Goal: Communication & Community: Connect with others

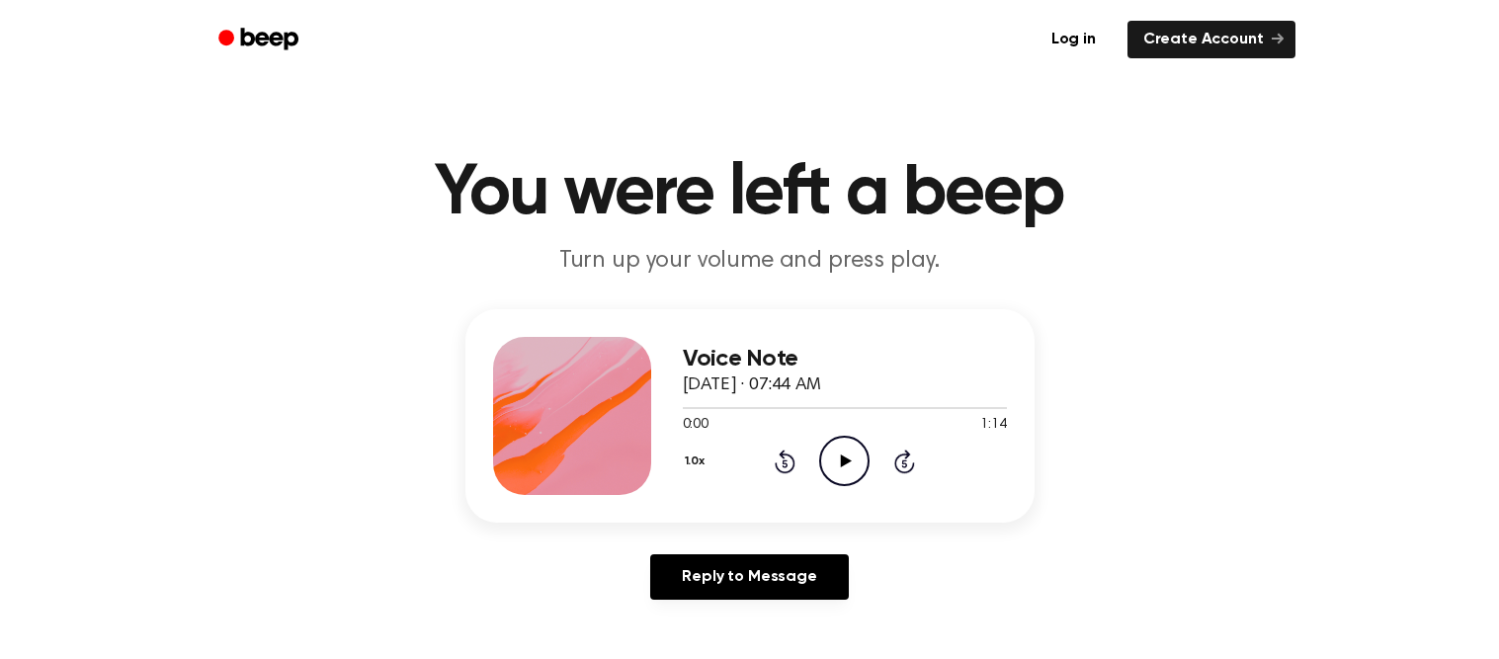
click at [830, 456] on icon "Play Audio" at bounding box center [844, 461] width 50 height 50
click at [593, 256] on p "Turn up your volume and press play." at bounding box center [750, 261] width 759 height 33
drag, startPoint x: 623, startPoint y: 262, endPoint x: 548, endPoint y: 256, distance: 75.3
click at [548, 256] on p "Turn up your volume and press play." at bounding box center [750, 261] width 759 height 33
click at [608, 251] on p "Turn up your volume and press play." at bounding box center [750, 261] width 759 height 33
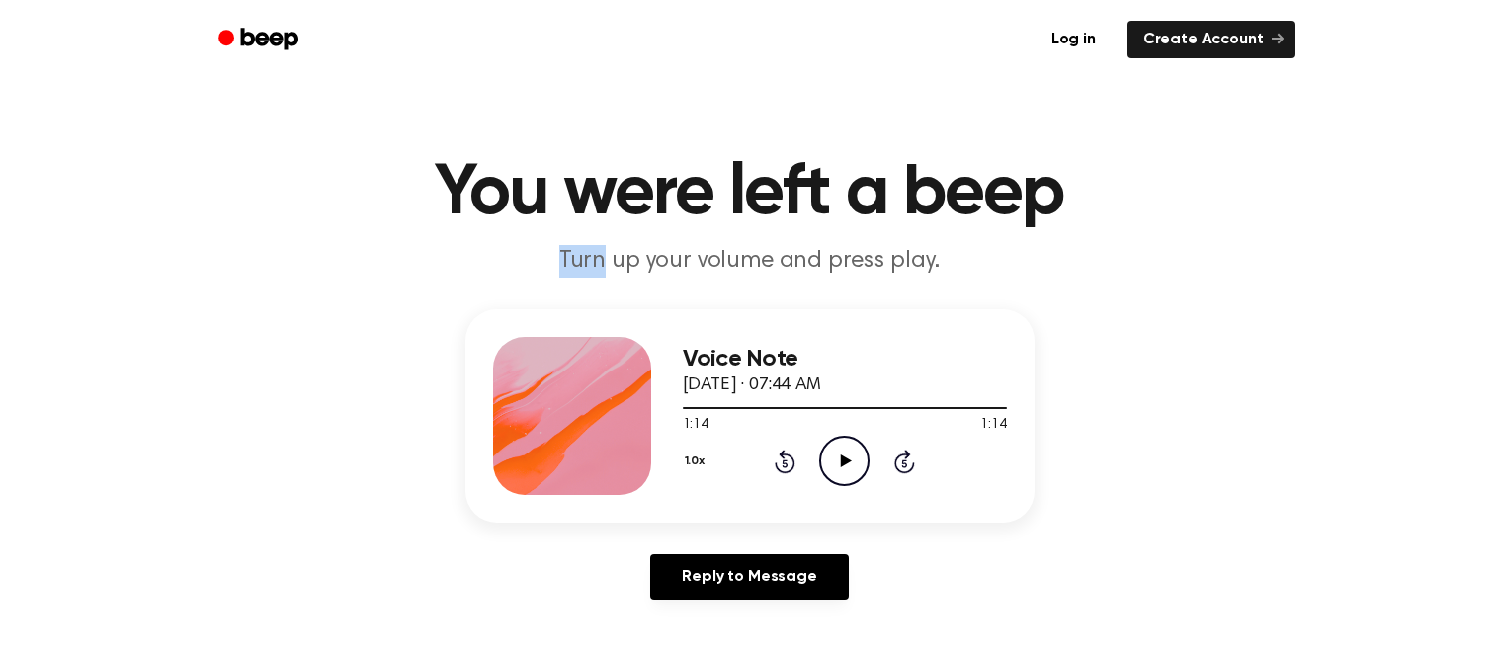
drag, startPoint x: 611, startPoint y: 260, endPoint x: 545, endPoint y: 247, distance: 67.5
click at [545, 247] on p "Turn up your volume and press play." at bounding box center [750, 261] width 759 height 33
click at [628, 227] on h1 "You were left a beep" at bounding box center [750, 193] width 1012 height 71
click at [593, 261] on p "Turn up your volume and press play." at bounding box center [750, 261] width 759 height 33
click at [846, 461] on icon at bounding box center [846, 461] width 11 height 13
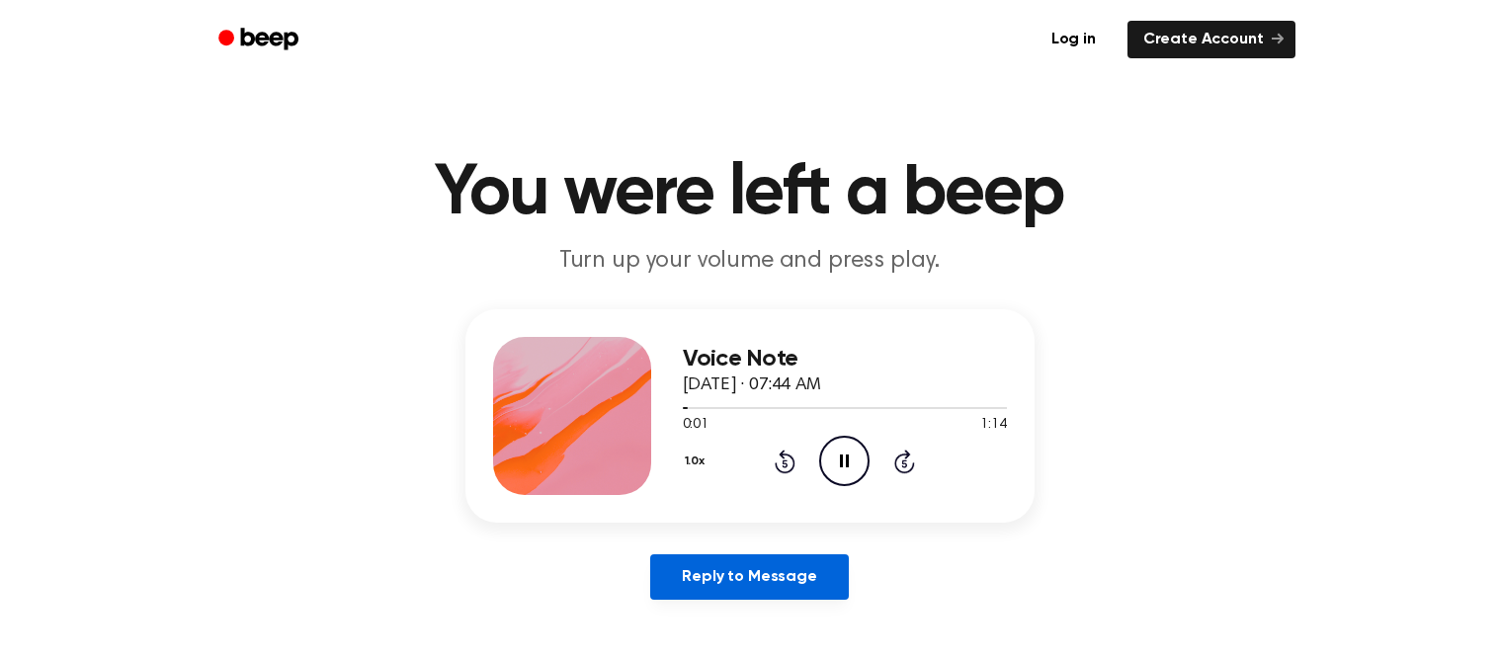
click at [812, 592] on link "Reply to Message" at bounding box center [749, 576] width 198 height 45
click at [842, 458] on icon at bounding box center [846, 461] width 11 height 13
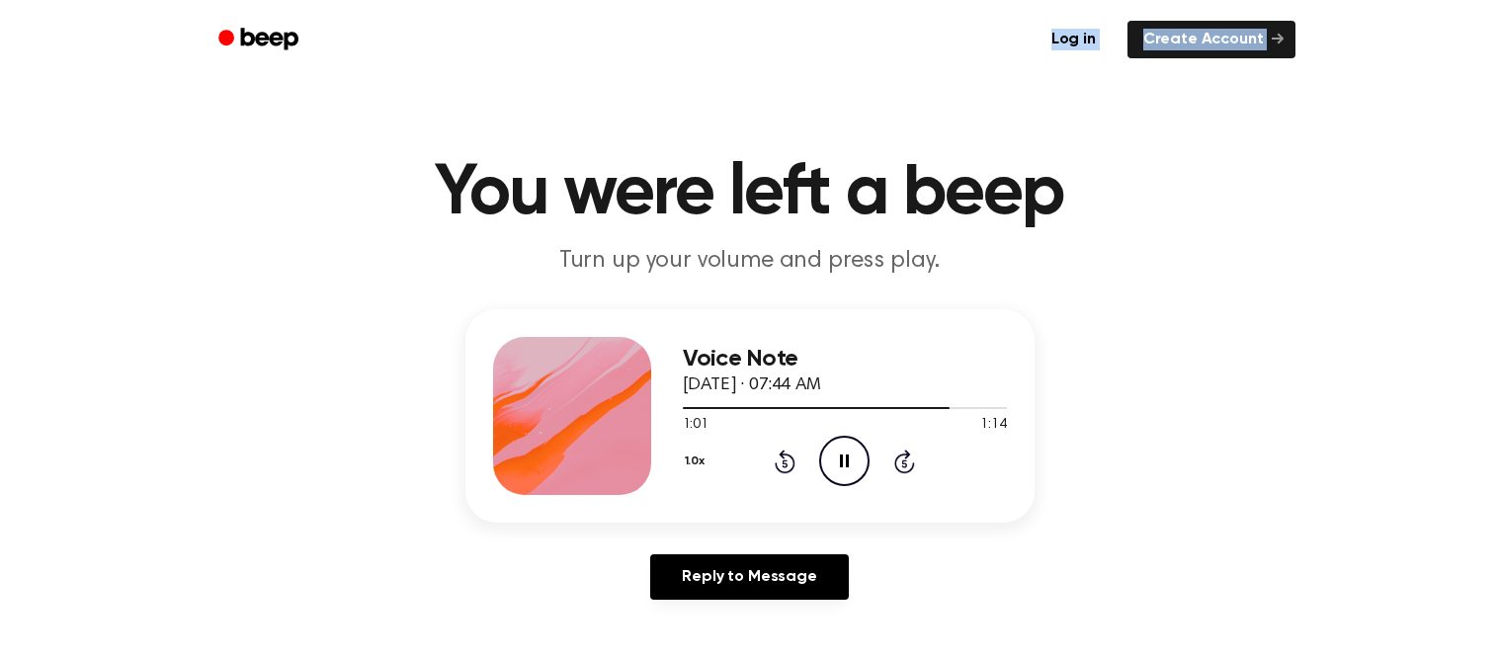
drag, startPoint x: 422, startPoint y: 16, endPoint x: 384, endPoint y: -126, distance: 146.2
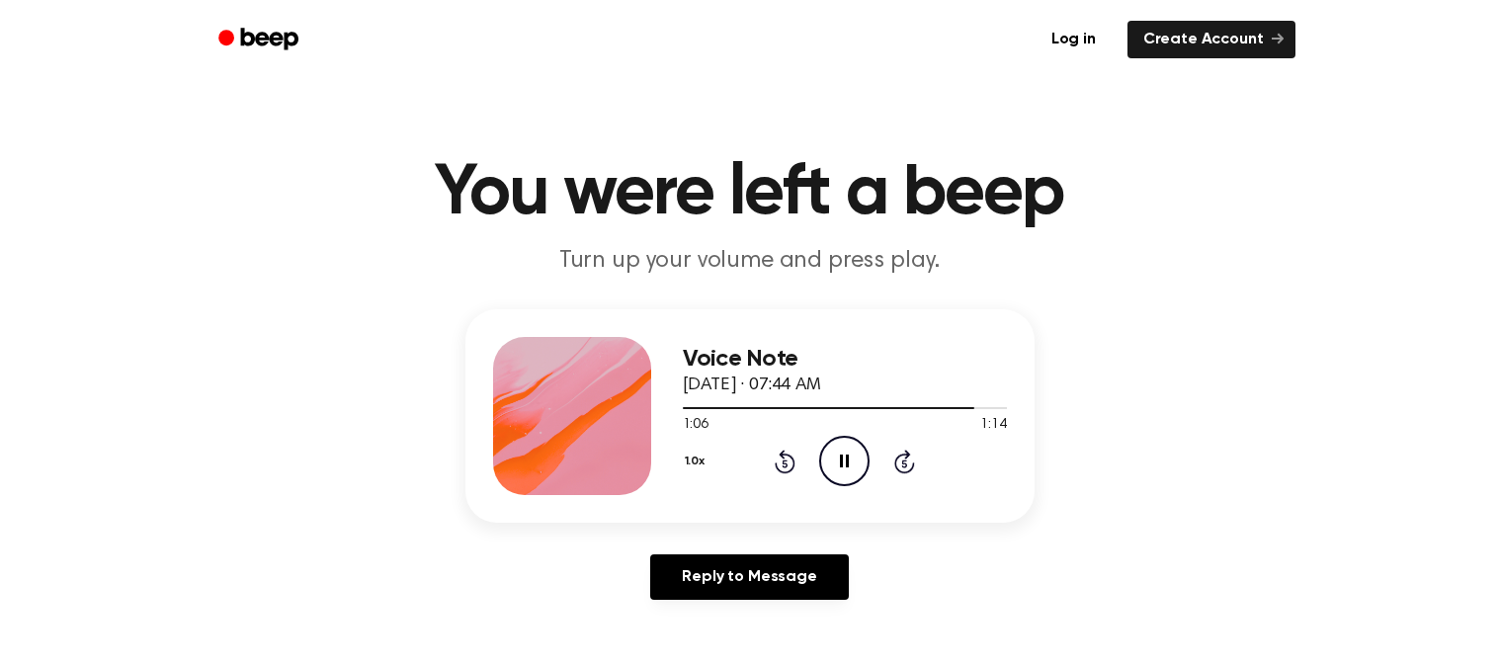
click at [570, 658] on main "You were left a beep Turn up your volume and press play. Voice Note [DATE] · 07…" at bounding box center [749, 609] width 1499 height 1219
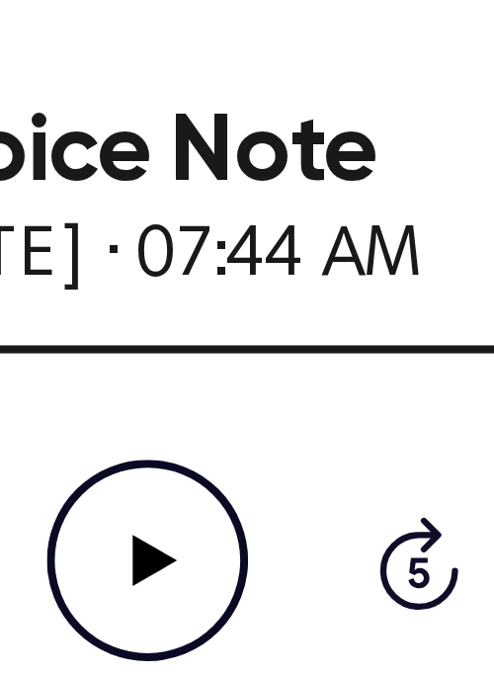
click at [237, 549] on icon "Play Audio" at bounding box center [247, 563] width 50 height 50
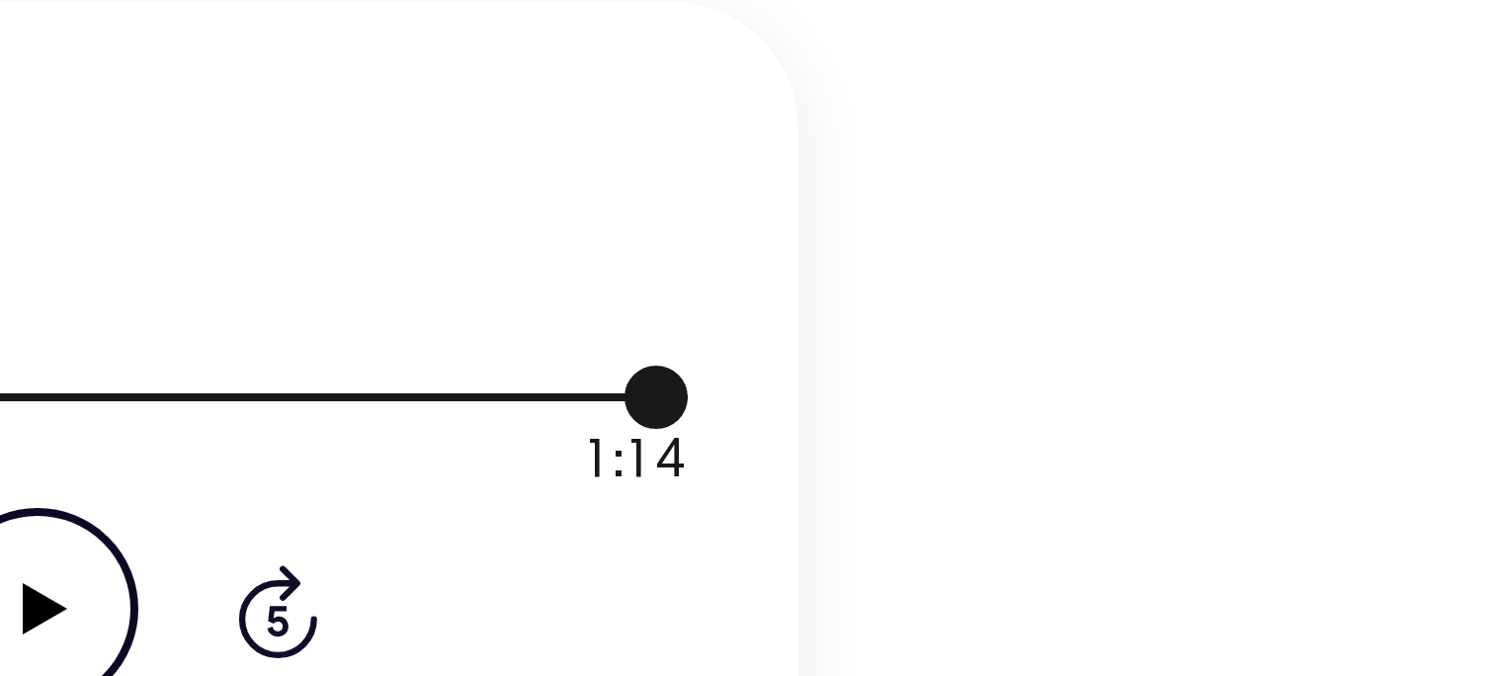
scroll to position [17, 0]
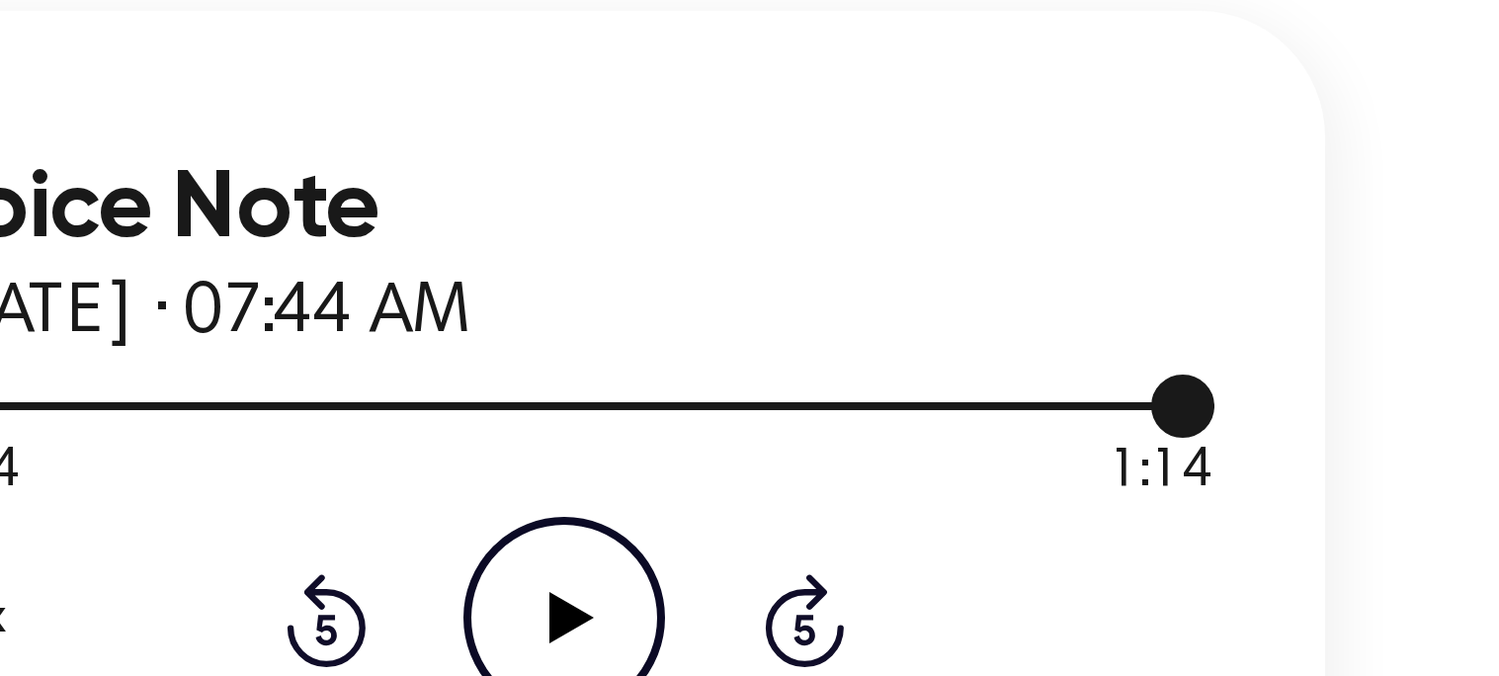
click at [787, 443] on icon at bounding box center [785, 447] width 5 height 8
click at [839, 442] on icon "Play Audio" at bounding box center [844, 444] width 50 height 50
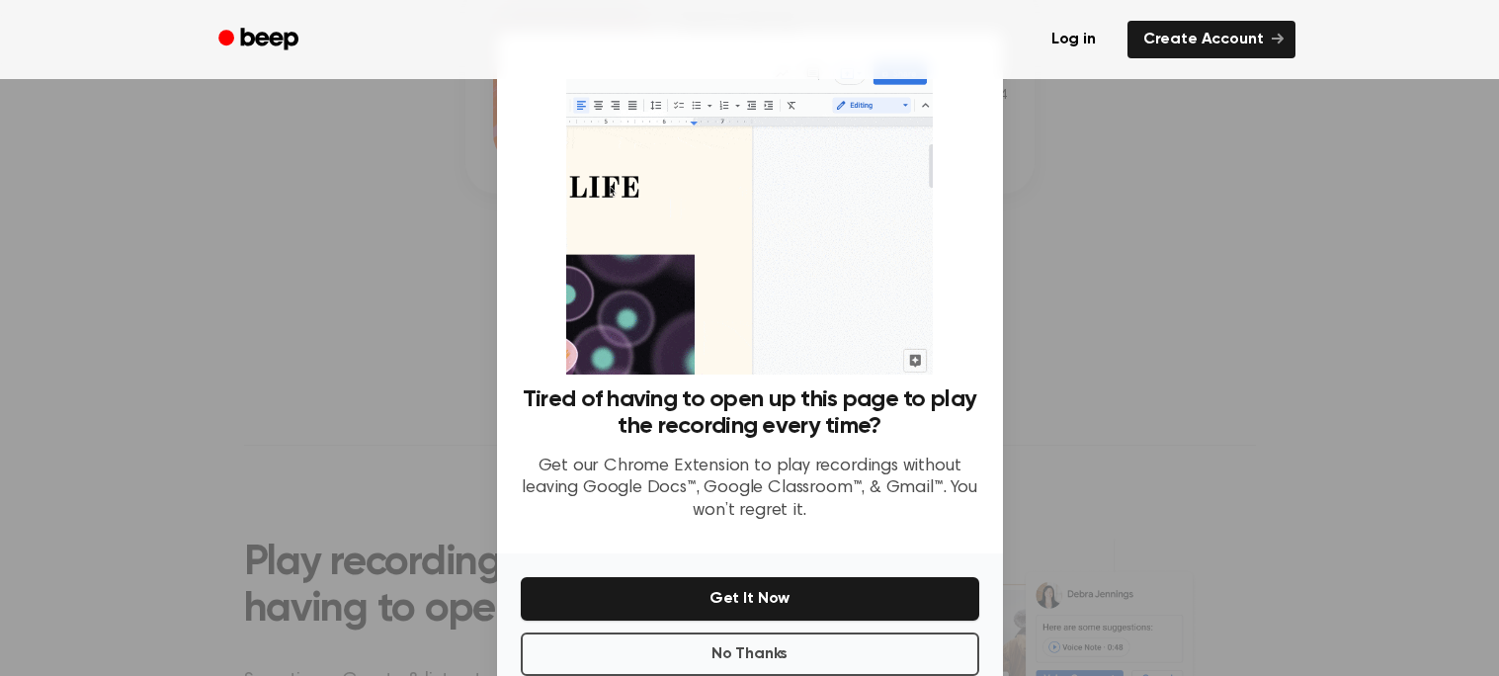
scroll to position [326, 0]
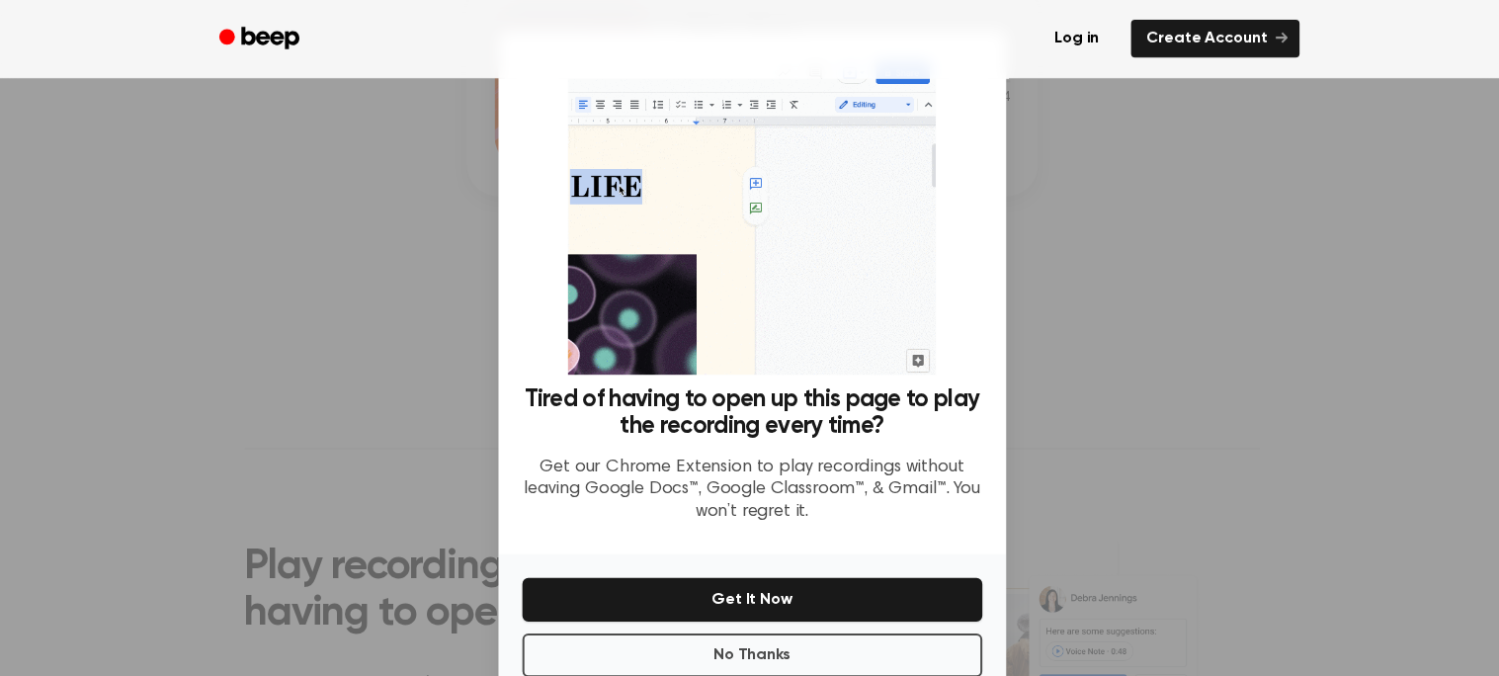
click at [1205, 189] on div at bounding box center [749, 338] width 1499 height 676
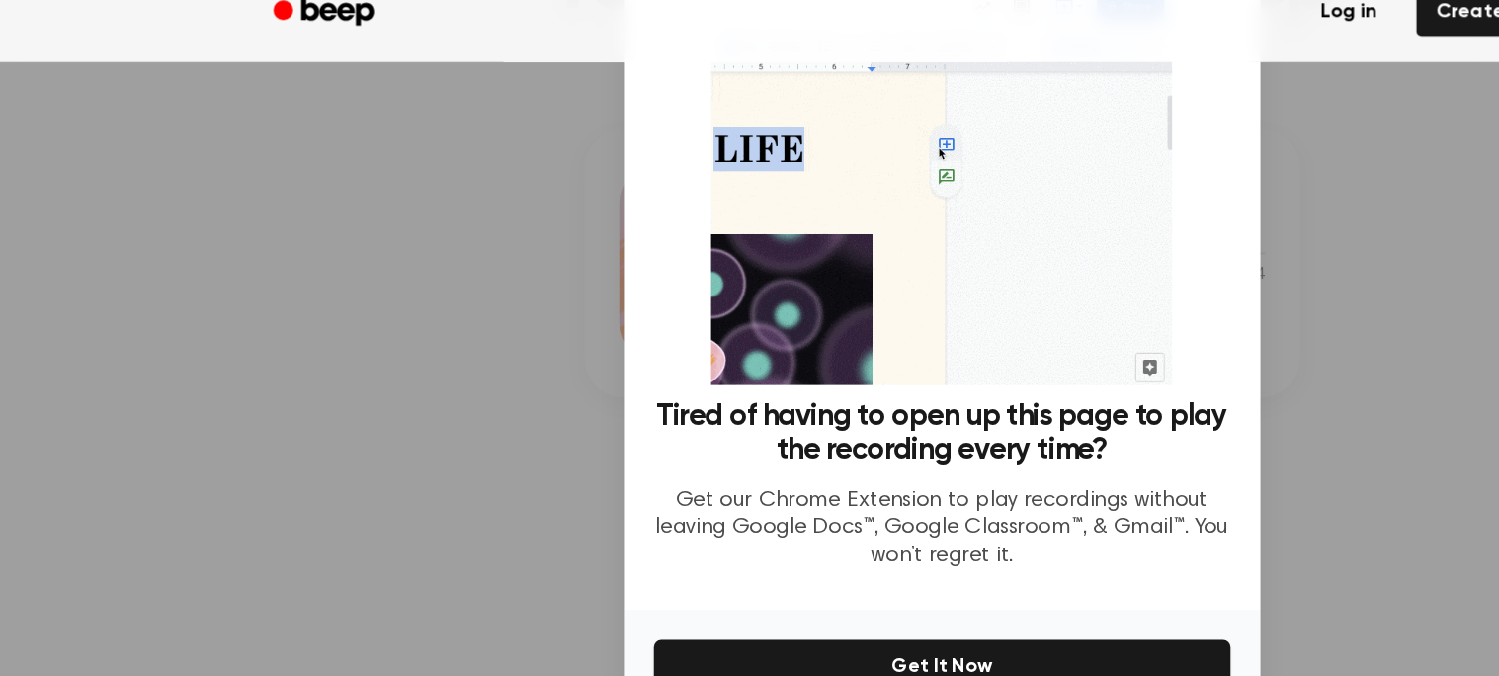
scroll to position [177, 0]
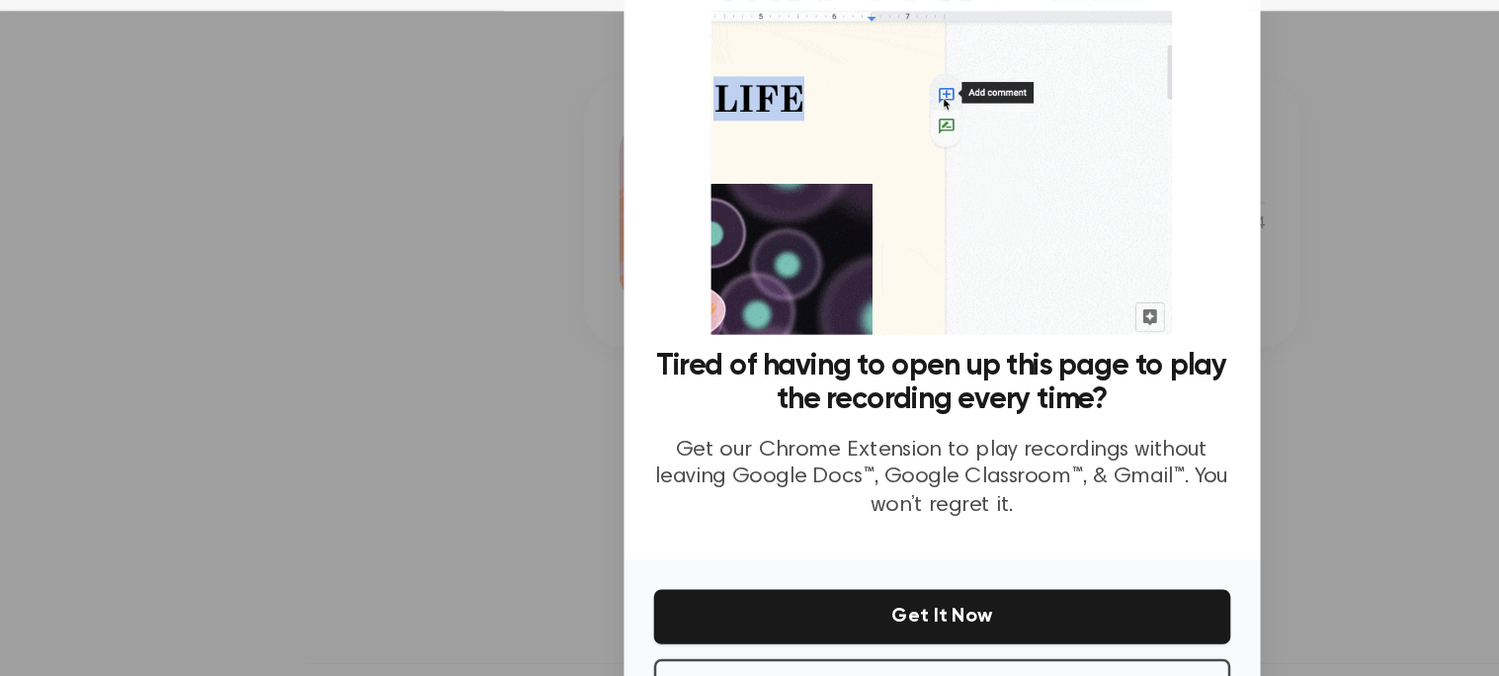
click at [822, 295] on img at bounding box center [749, 176] width 367 height 319
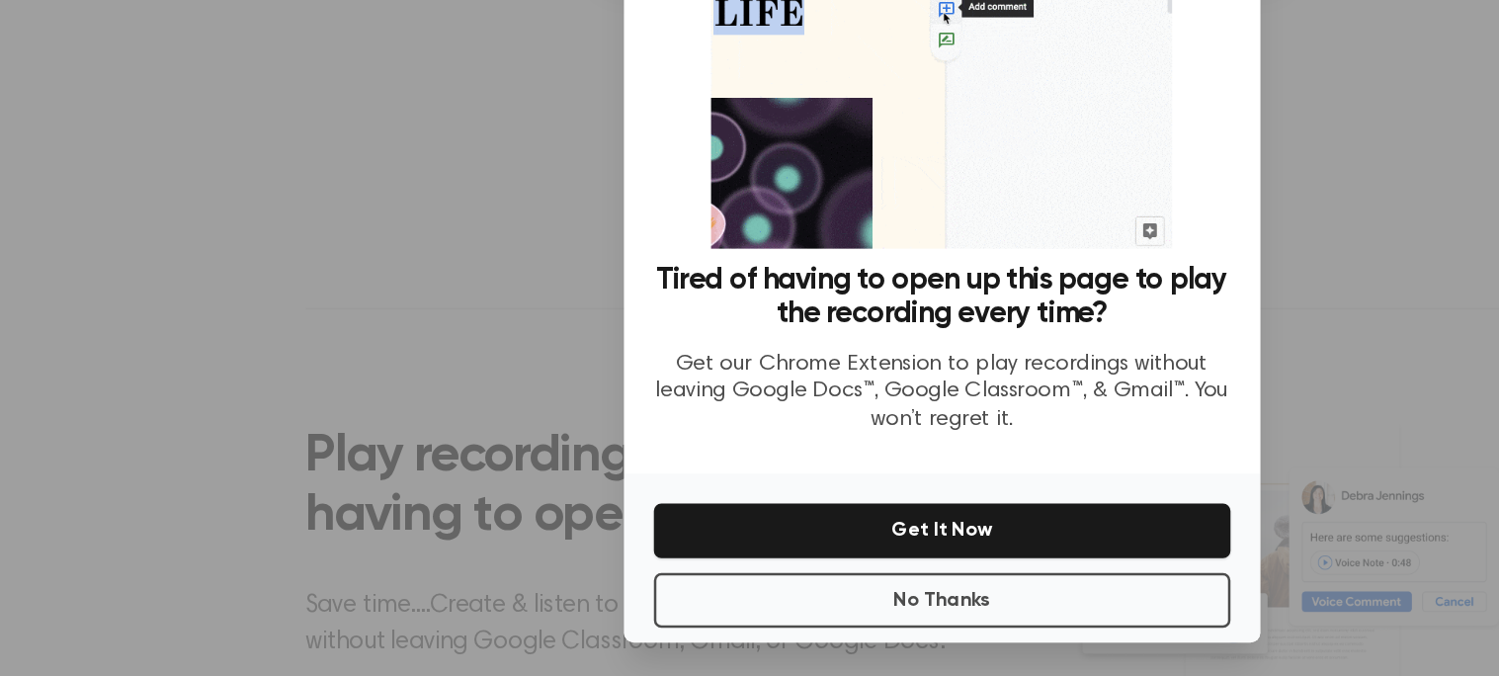
scroll to position [405, 0]
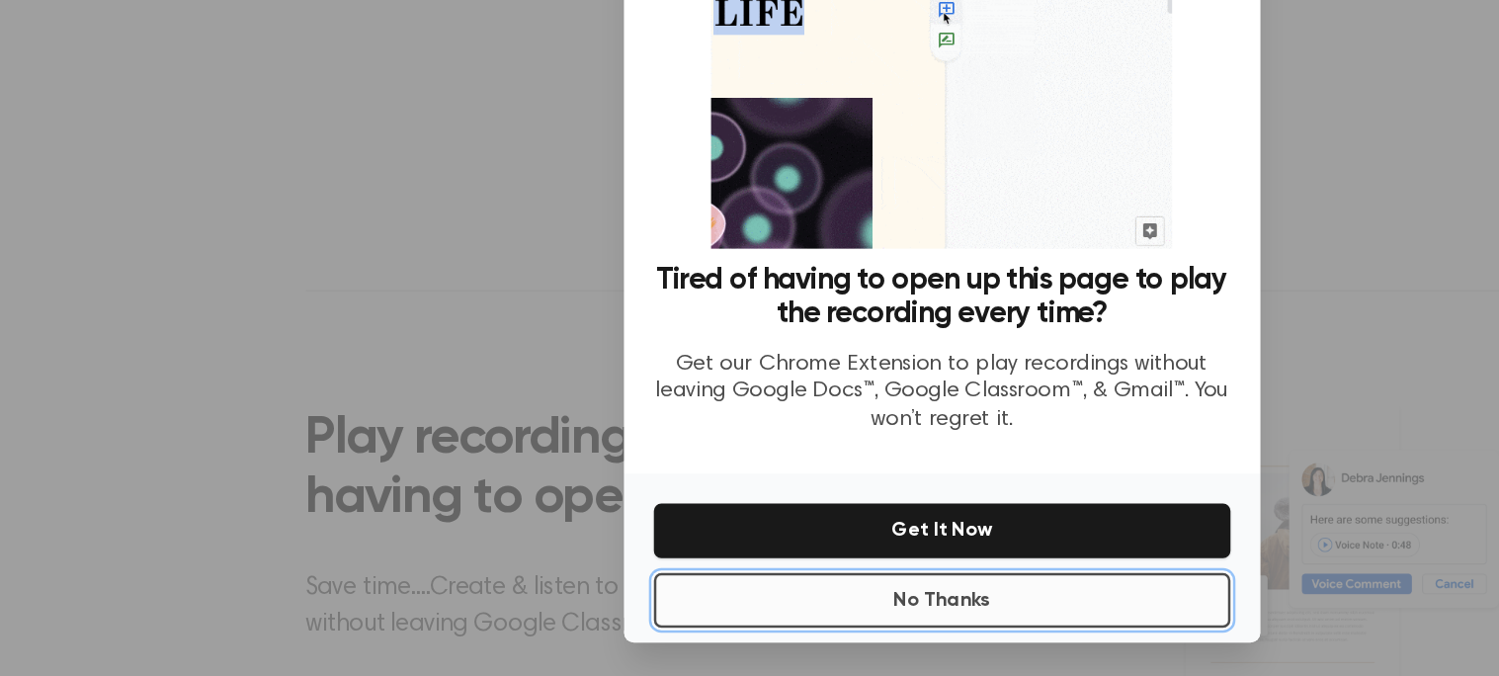
click at [859, 629] on button "No Thanks" at bounding box center [750, 615] width 459 height 43
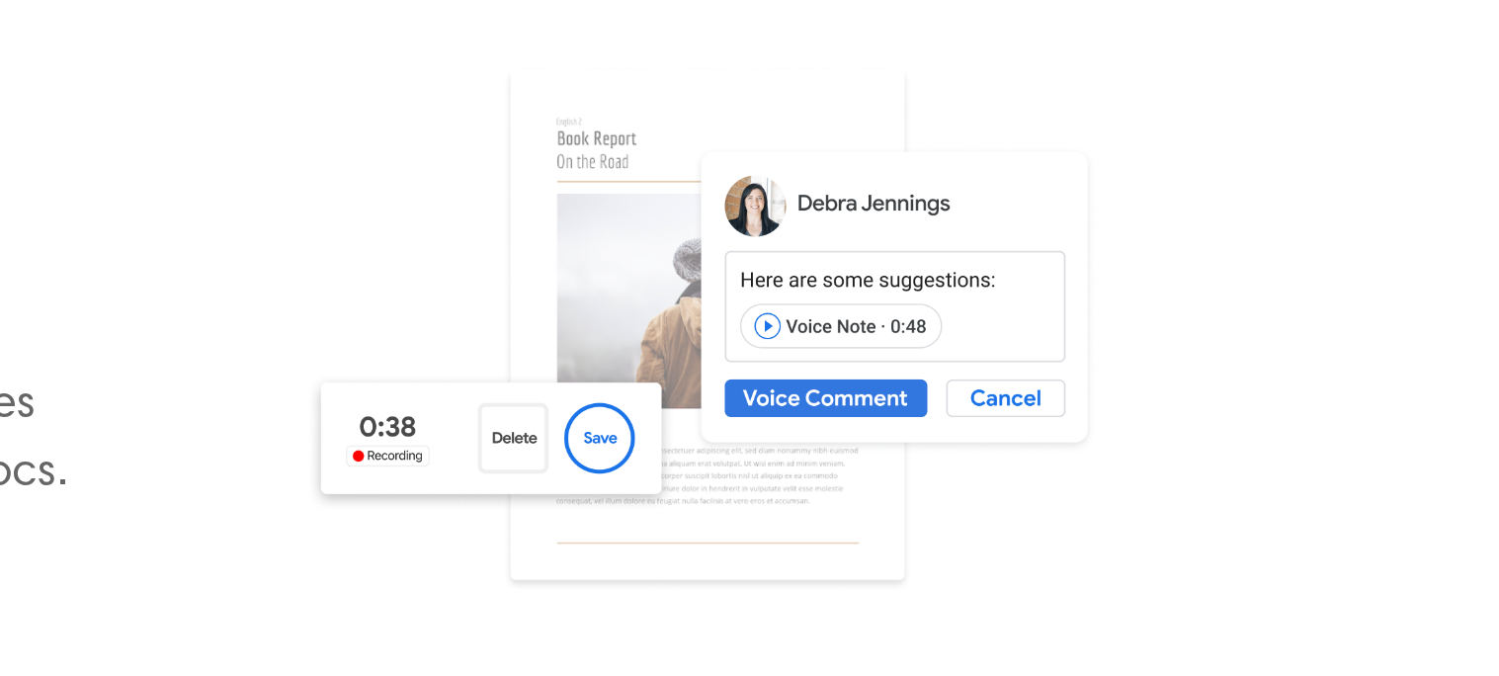
scroll to position [455, 0]
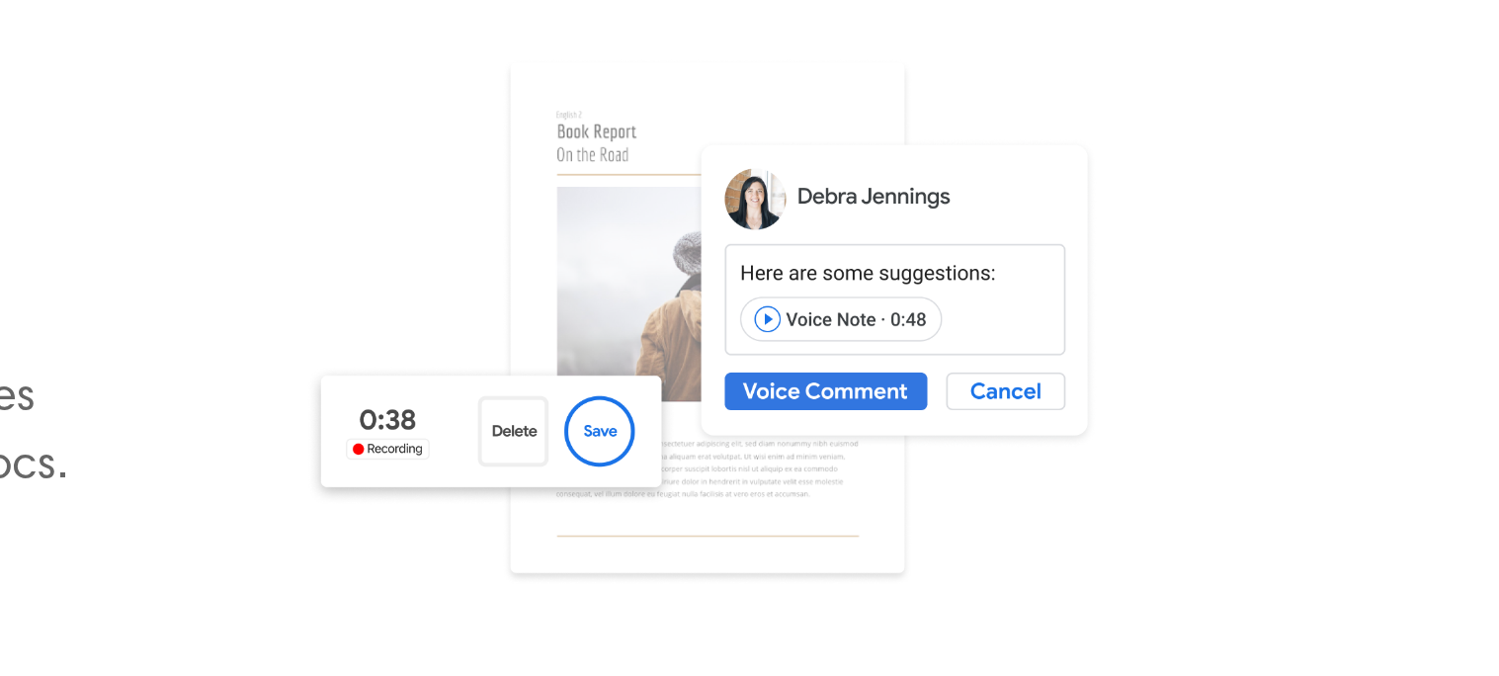
click at [949, 558] on img at bounding box center [1055, 542] width 400 height 266
click at [950, 563] on img at bounding box center [1055, 542] width 400 height 266
click at [980, 569] on img at bounding box center [1055, 542] width 400 height 266
click at [1163, 553] on img at bounding box center [1055, 542] width 400 height 266
click at [1168, 554] on img at bounding box center [1055, 542] width 400 height 266
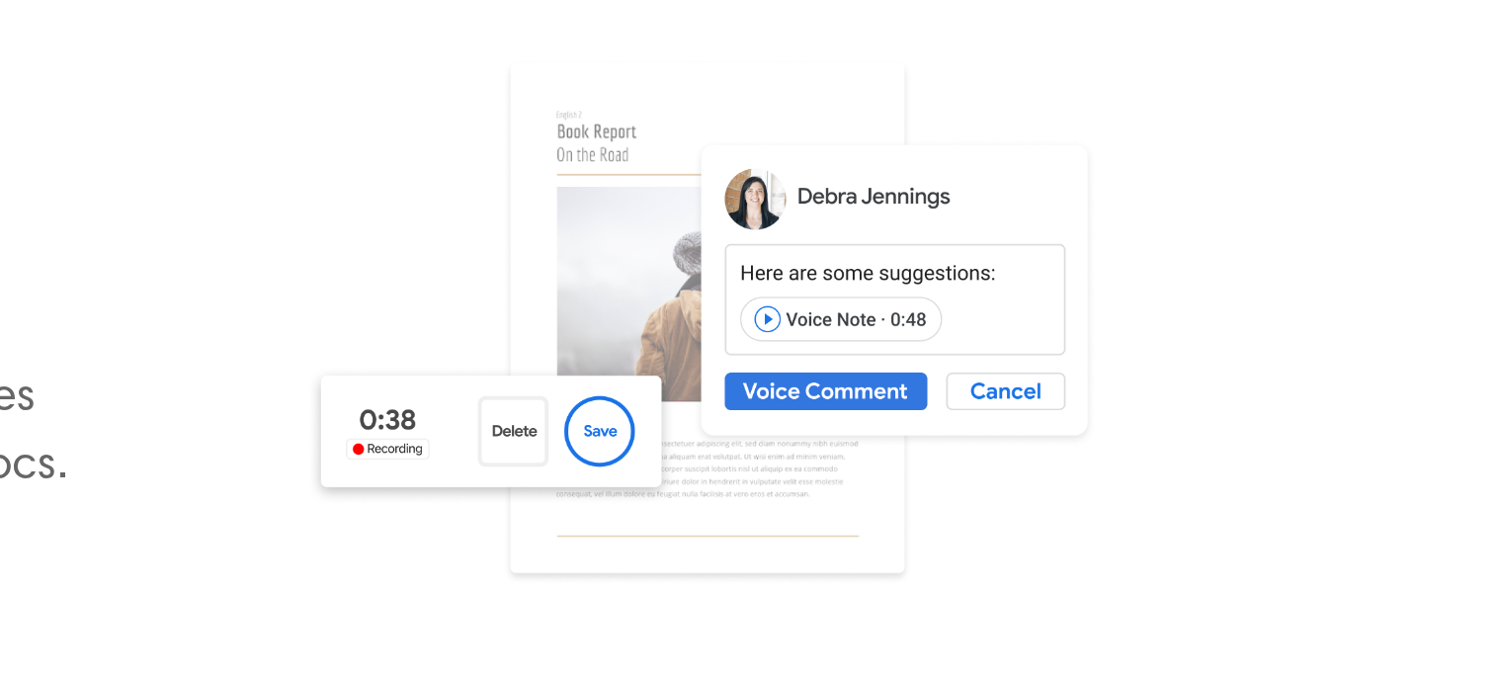
click at [1165, 553] on img at bounding box center [1055, 542] width 400 height 266
click at [1166, 560] on img at bounding box center [1055, 542] width 400 height 266
click at [1166, 561] on img at bounding box center [1055, 542] width 400 height 266
click at [1155, 560] on img at bounding box center [1055, 542] width 400 height 266
click at [1153, 554] on img at bounding box center [1055, 542] width 400 height 266
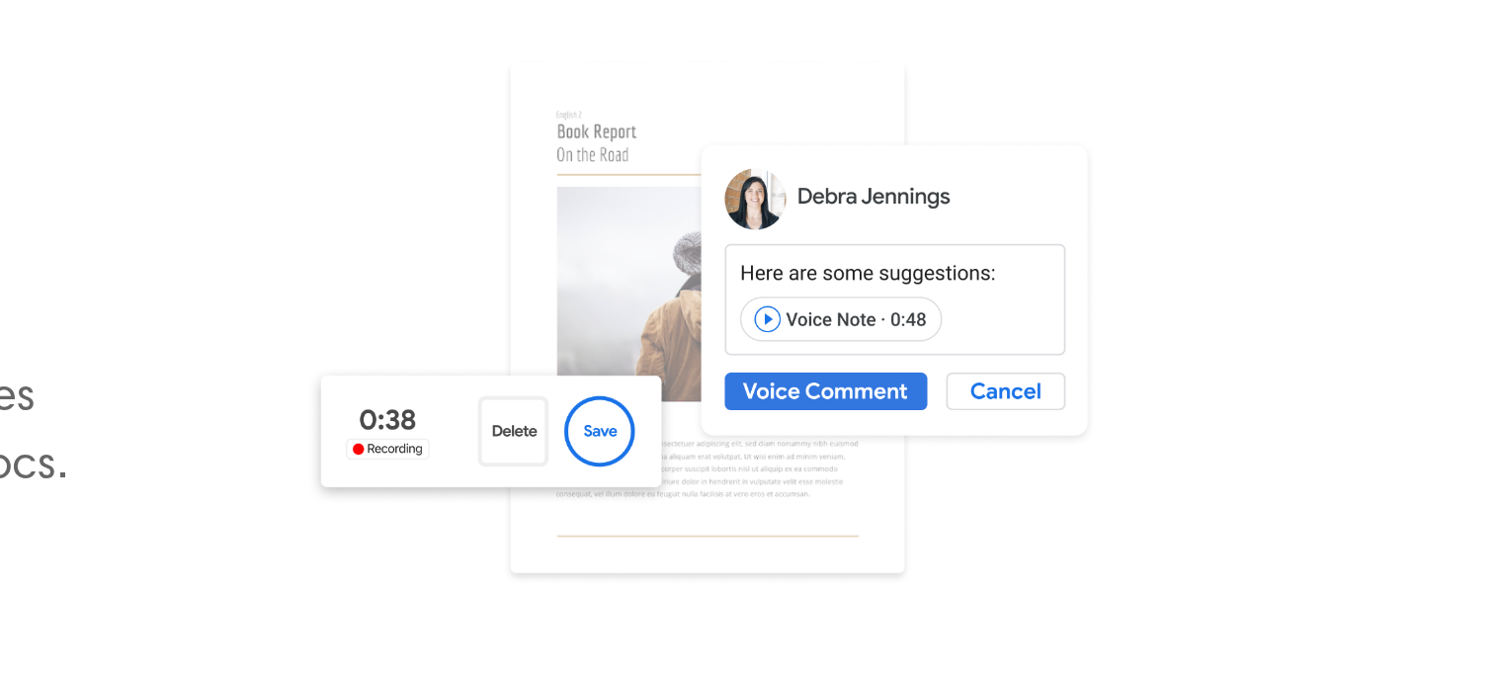
click at [1143, 550] on img at bounding box center [1055, 542] width 400 height 266
click at [1147, 552] on img at bounding box center [1055, 542] width 400 height 266
click at [1148, 553] on img at bounding box center [1055, 542] width 400 height 266
click at [1143, 553] on img at bounding box center [1055, 542] width 400 height 266
click at [1140, 556] on img at bounding box center [1055, 542] width 400 height 266
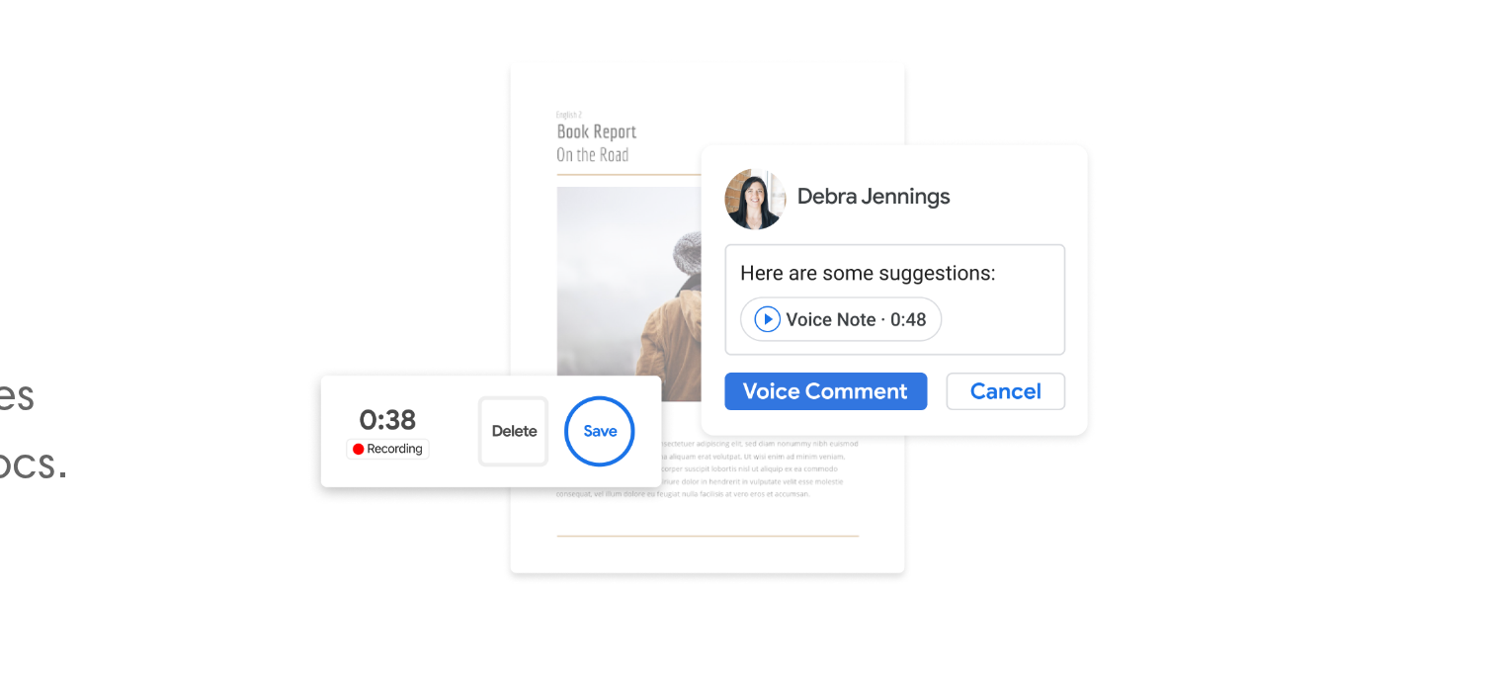
click at [932, 574] on img at bounding box center [1055, 542] width 400 height 266
click at [934, 573] on img at bounding box center [1055, 542] width 400 height 266
click at [1149, 554] on img at bounding box center [1055, 542] width 400 height 266
click at [1154, 558] on img at bounding box center [1055, 542] width 400 height 266
click at [1144, 572] on img at bounding box center [1055, 542] width 400 height 266
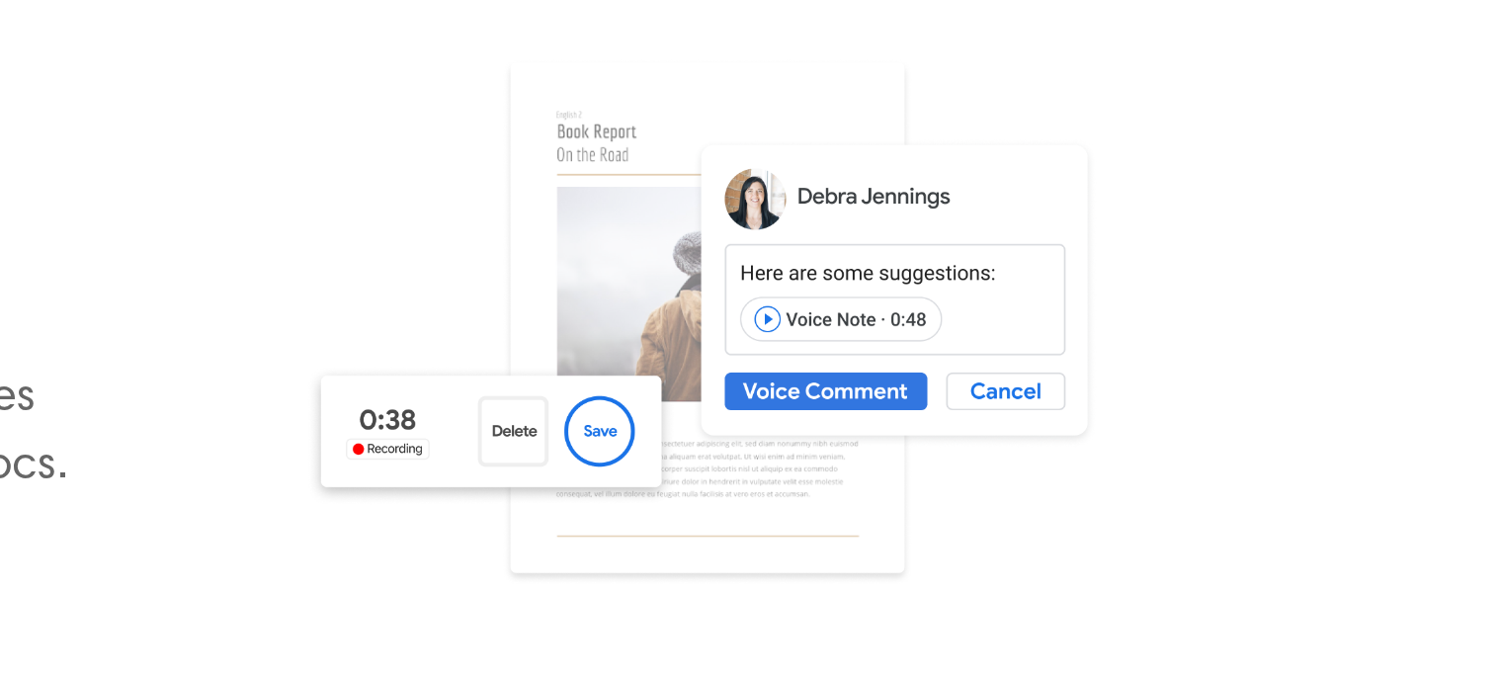
click at [1145, 562] on img at bounding box center [1055, 542] width 400 height 266
click at [1155, 556] on img at bounding box center [1055, 542] width 400 height 266
click at [1152, 553] on img at bounding box center [1055, 542] width 400 height 266
click at [1150, 556] on img at bounding box center [1055, 542] width 400 height 266
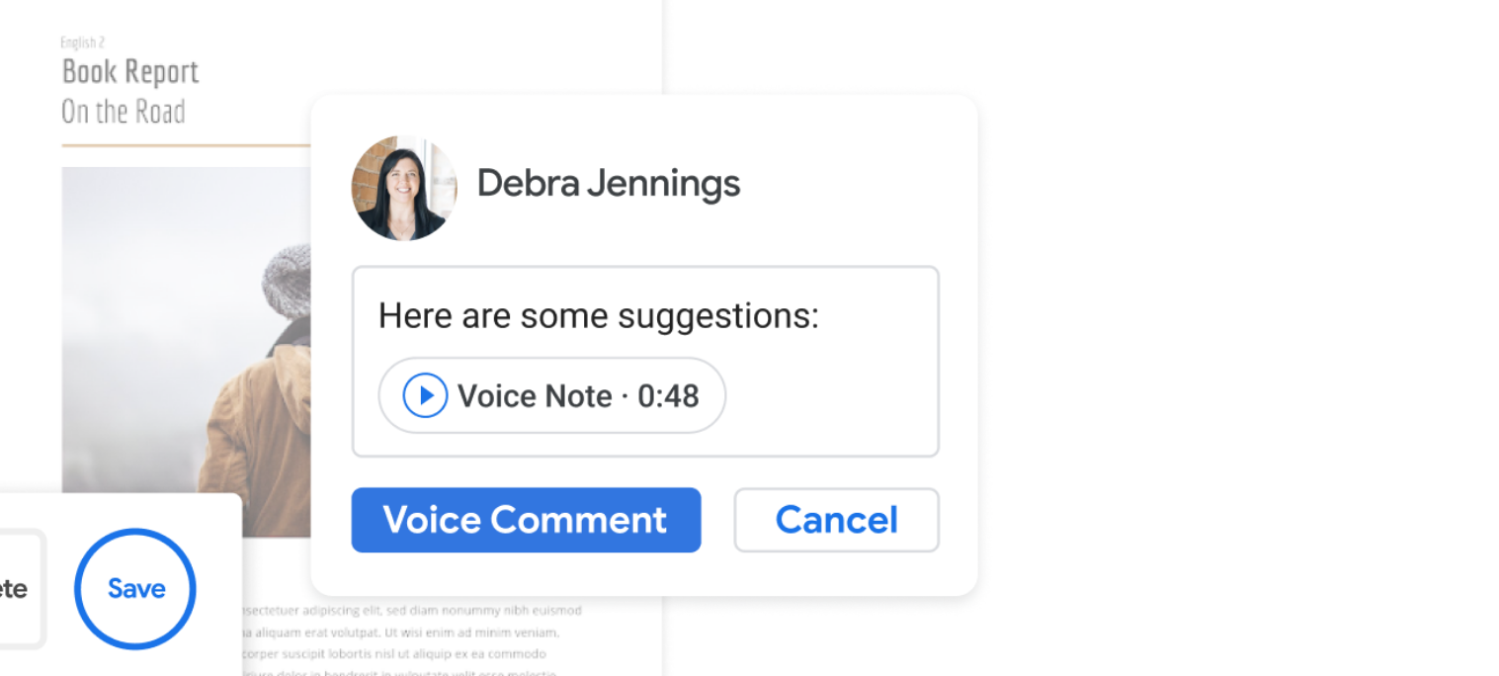
scroll to position [583, 0]
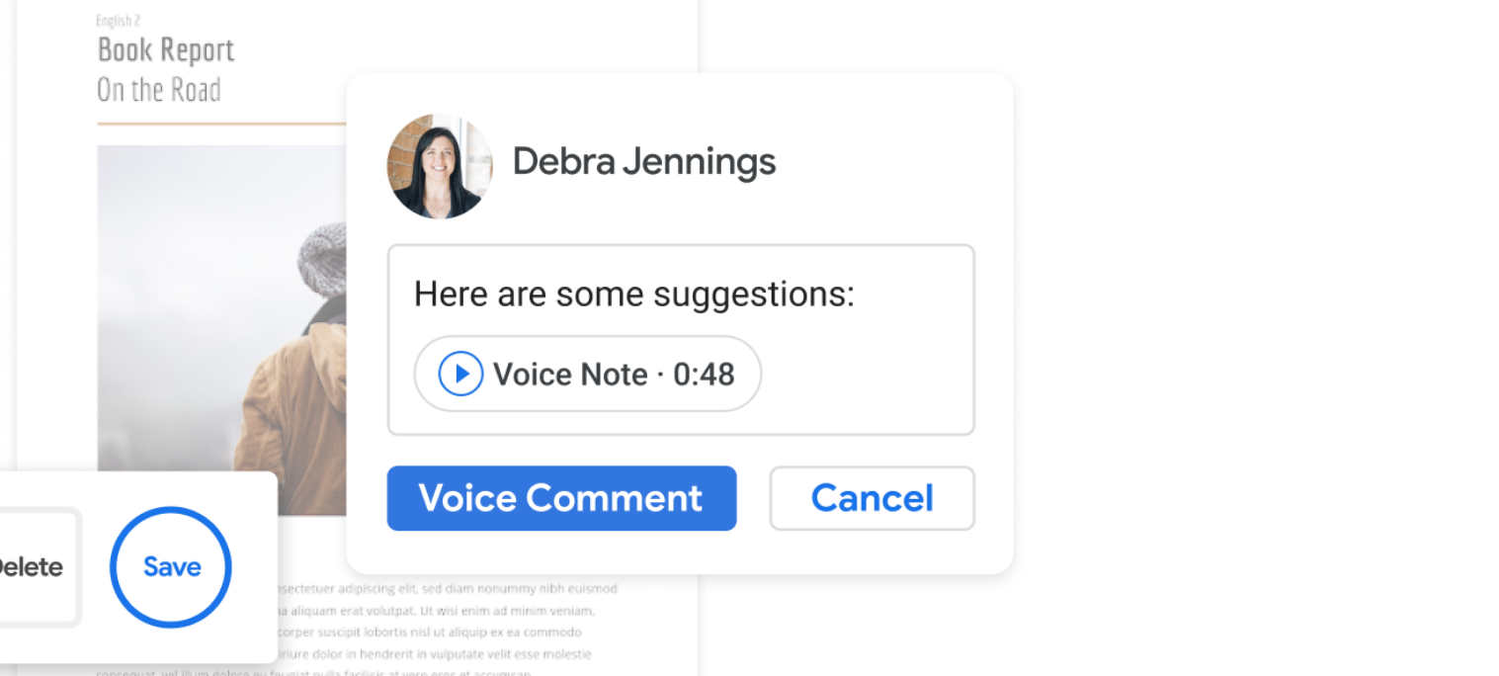
click at [1056, 390] on img at bounding box center [1055, 414] width 400 height 266
click at [1055, 400] on img at bounding box center [1055, 414] width 400 height 266
click at [1071, 390] on img at bounding box center [1055, 414] width 400 height 266
click at [1059, 392] on img at bounding box center [1055, 414] width 400 height 266
click at [1143, 423] on img at bounding box center [1055, 414] width 400 height 266
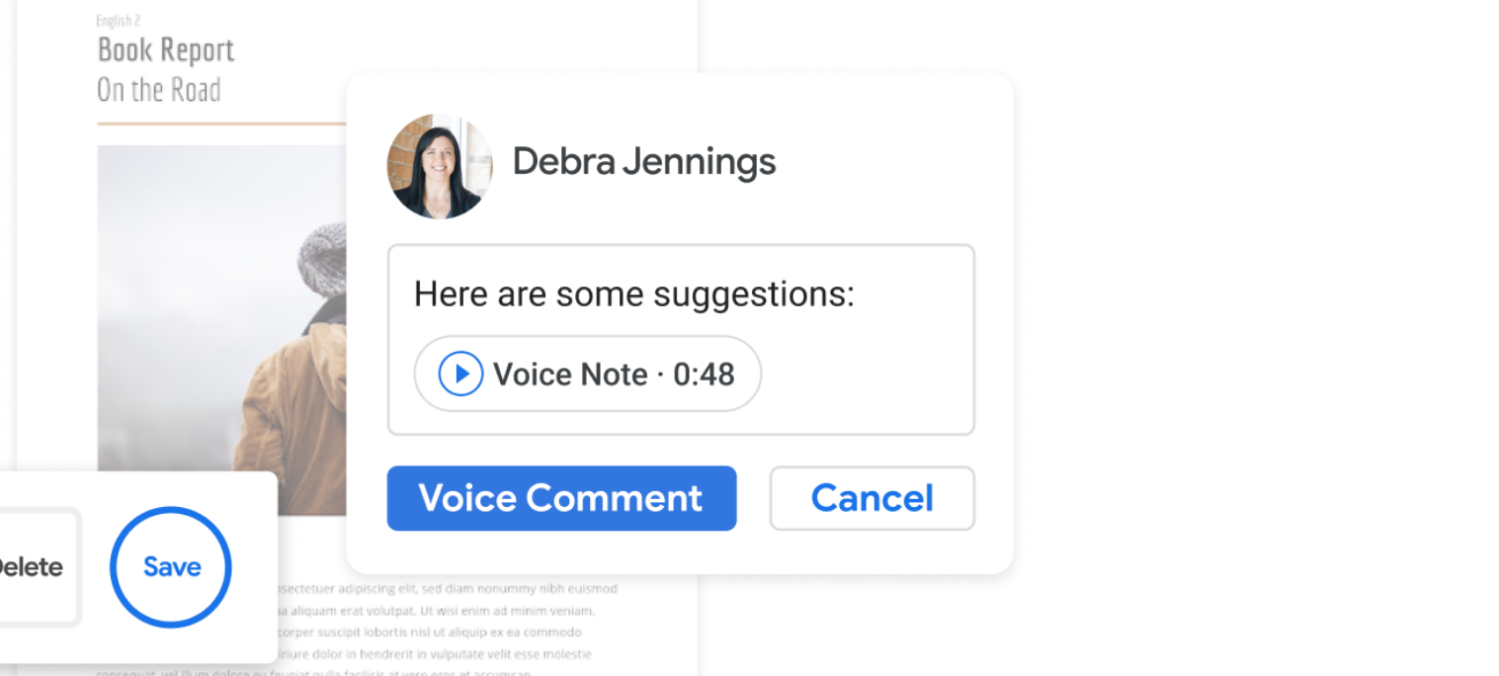
click at [1143, 423] on img at bounding box center [1055, 414] width 400 height 266
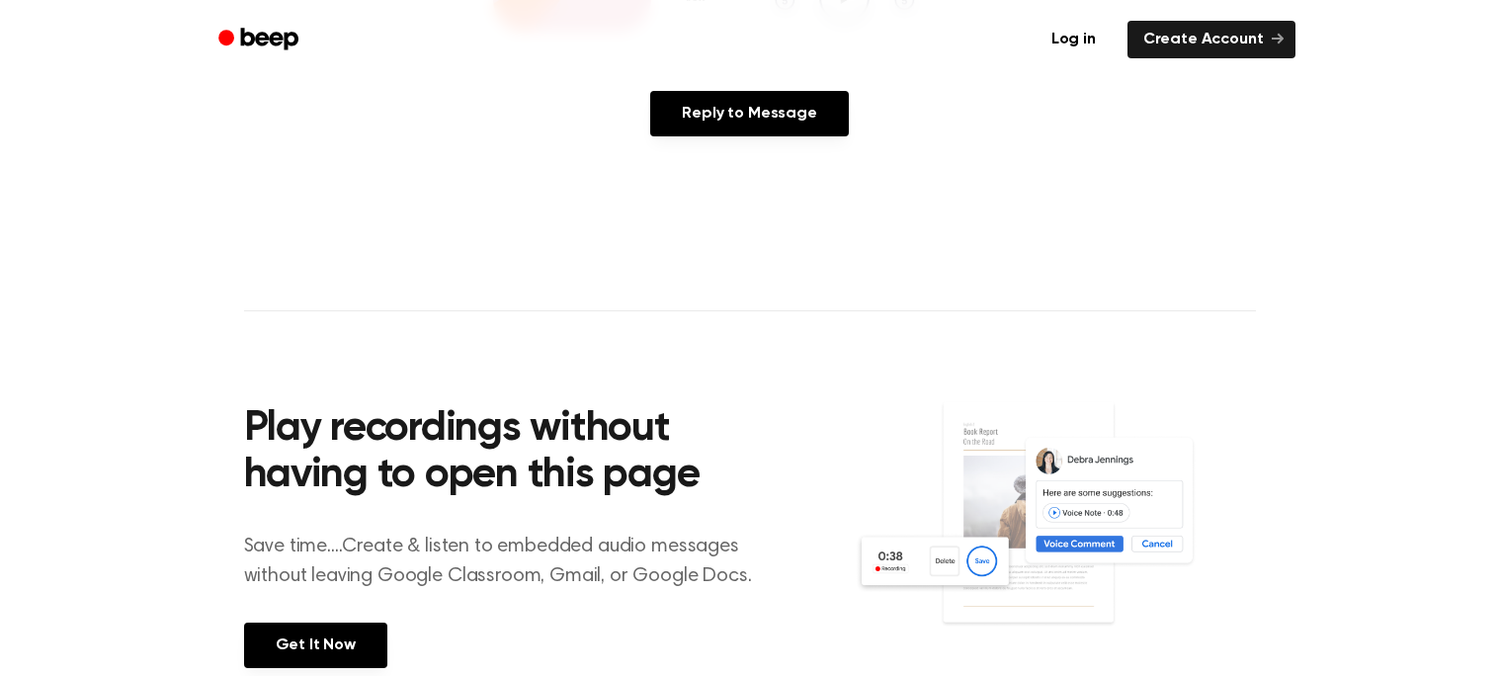
scroll to position [464, 0]
click at [999, 472] on img at bounding box center [1055, 532] width 400 height 266
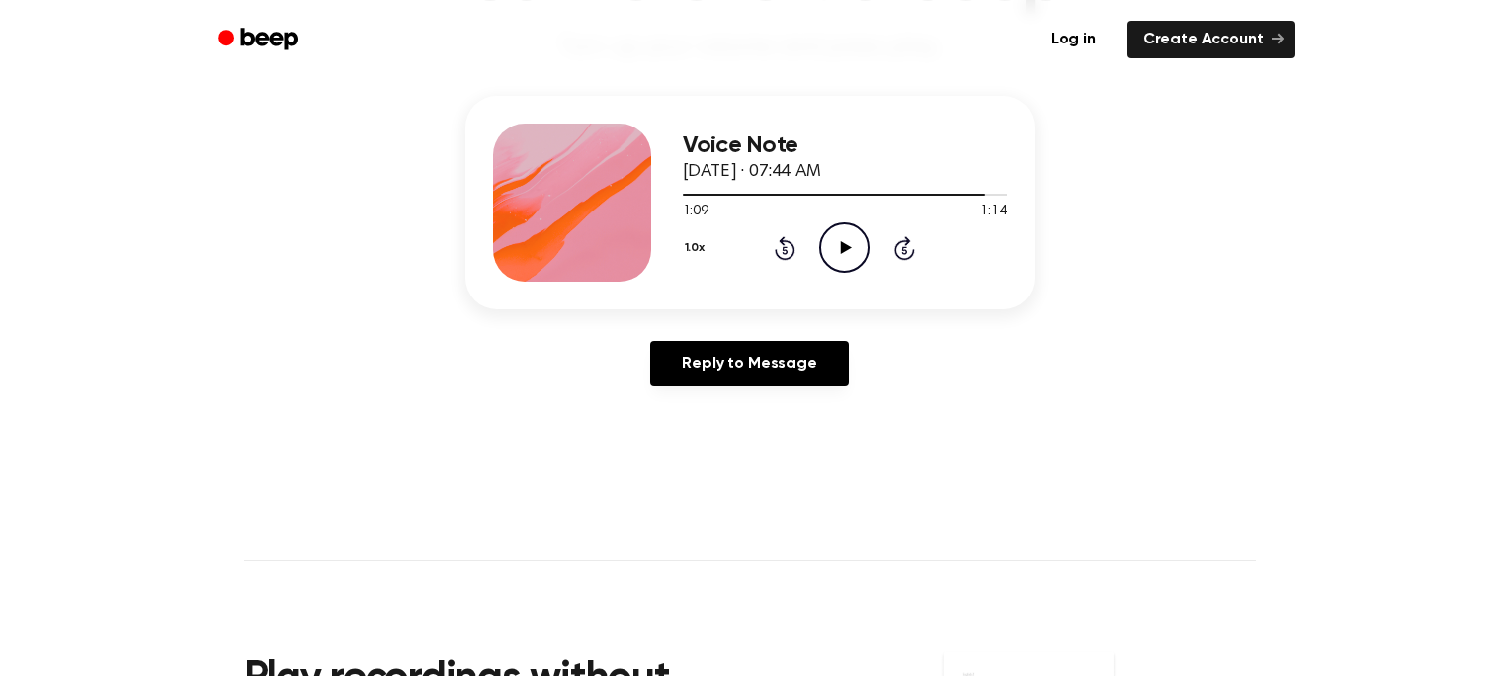
scroll to position [0, 0]
